Goal: Complete application form

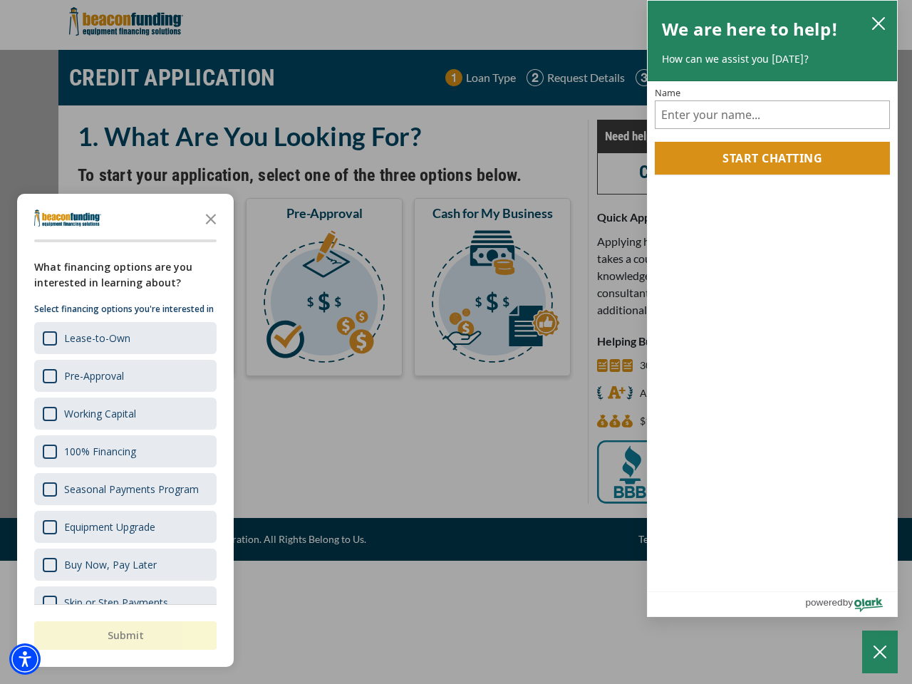
click at [456, 342] on div "button" at bounding box center [456, 342] width 912 height 684
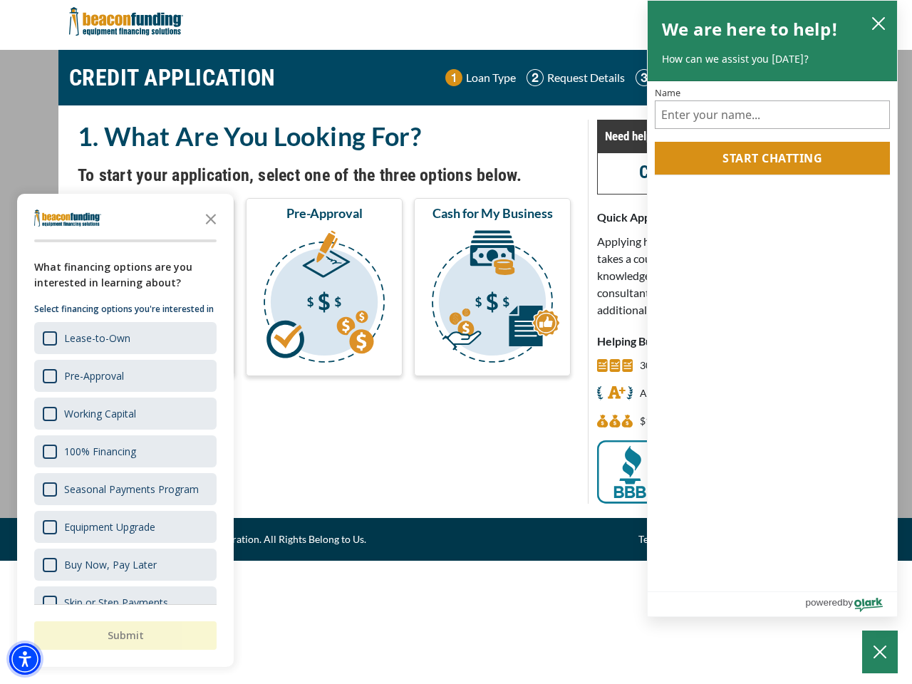
click at [25, 659] on img "Accessibility Menu" at bounding box center [24, 658] width 31 height 31
click at [456, 342] on body "Skip to main content Enable accessibility for low vision Open the accessibility…" at bounding box center [456, 342] width 912 height 684
click at [211, 218] on body "Skip to main content Enable accessibility for low vision Open the accessibility…" at bounding box center [456, 342] width 912 height 684
click at [124, 338] on body "Skip to main content Enable accessibility for low vision Open the accessibility…" at bounding box center [456, 342] width 912 height 684
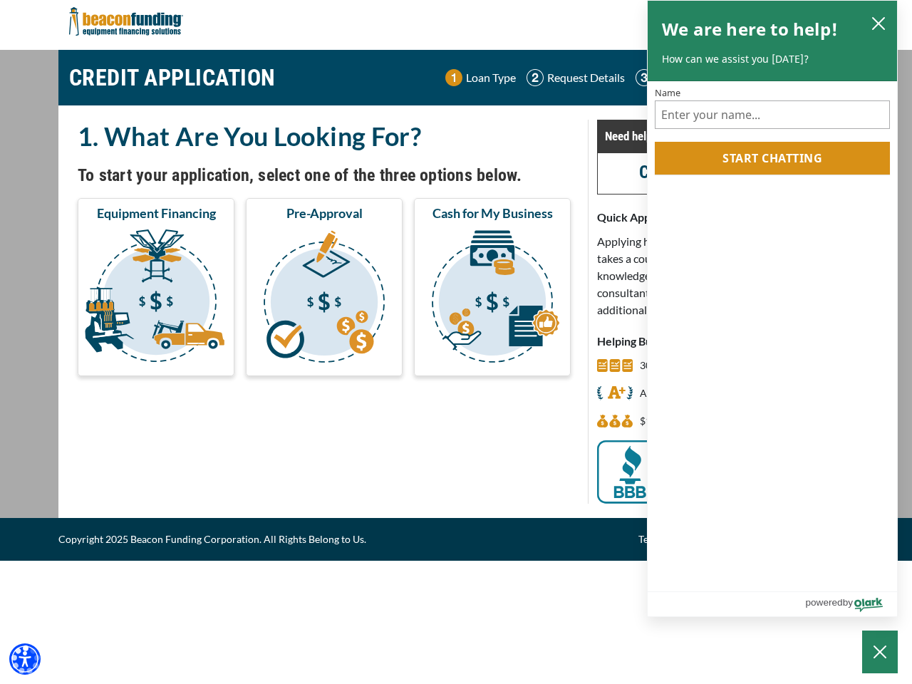
click at [124, 375] on body "Skip to main content Enable accessibility for low vision Open the accessibility…" at bounding box center [456, 342] width 912 height 684
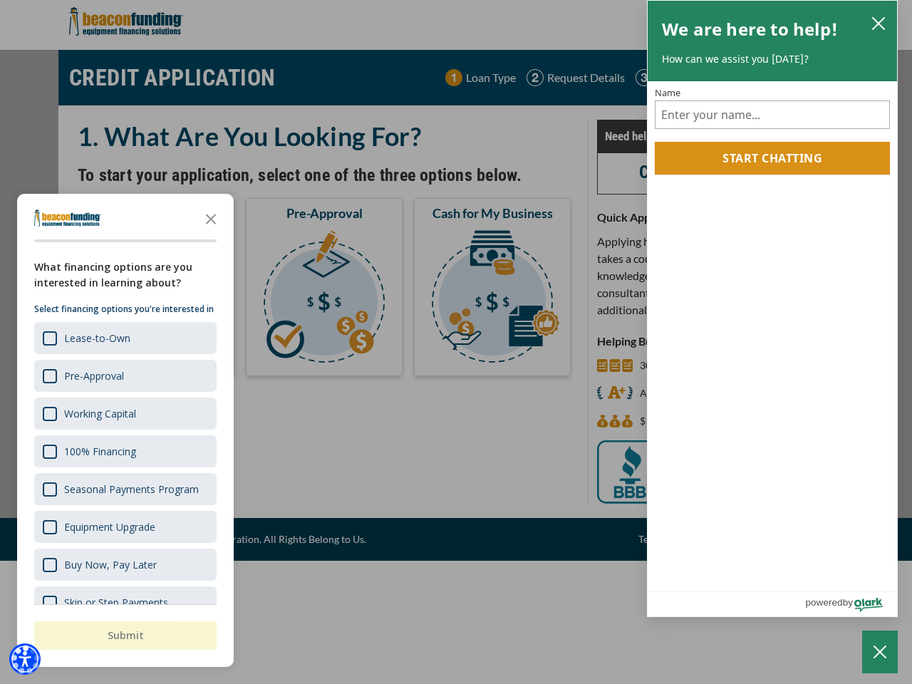
click at [124, 413] on body "Skip to main content Enable accessibility for low vision Open the accessibility…" at bounding box center [456, 342] width 912 height 684
click at [124, 451] on body "Skip to main content Enable accessibility for low vision Open the accessibility…" at bounding box center [456, 342] width 912 height 684
click at [124, 489] on body "Skip to main content Enable accessibility for low vision Open the accessibility…" at bounding box center [456, 342] width 912 height 684
click at [124, 526] on body "Skip to main content Enable accessibility for low vision Open the accessibility…" at bounding box center [456, 342] width 912 height 684
